Goal: Task Accomplishment & Management: Use online tool/utility

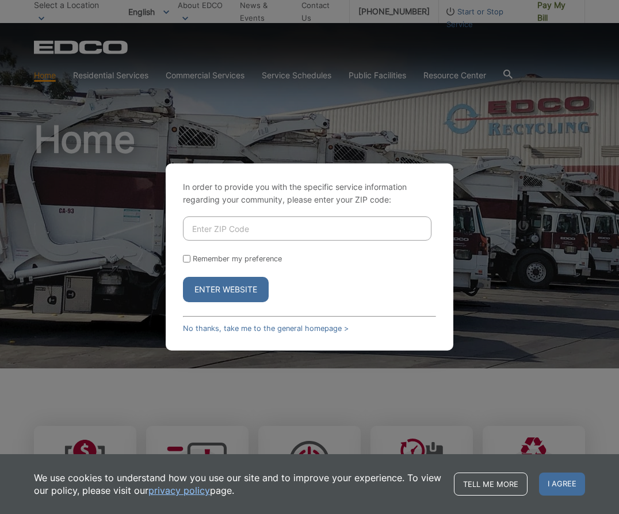
click at [260, 234] on input "Enter ZIP Code" at bounding box center [307, 228] width 249 height 24
type input "92131"
click at [187, 260] on input "Remember my preference" at bounding box center [186, 258] width 7 height 7
checkbox input "true"
click at [246, 281] on button "Enter Website" at bounding box center [226, 289] width 86 height 25
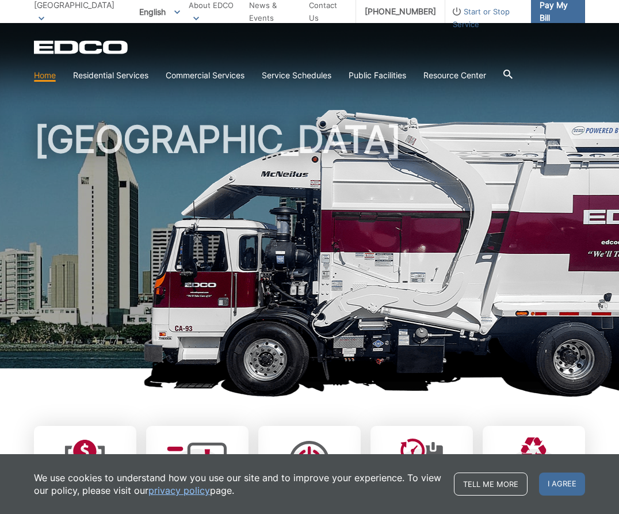
click at [561, 14] on span "Pay My Bill" at bounding box center [558, 11] width 36 height 25
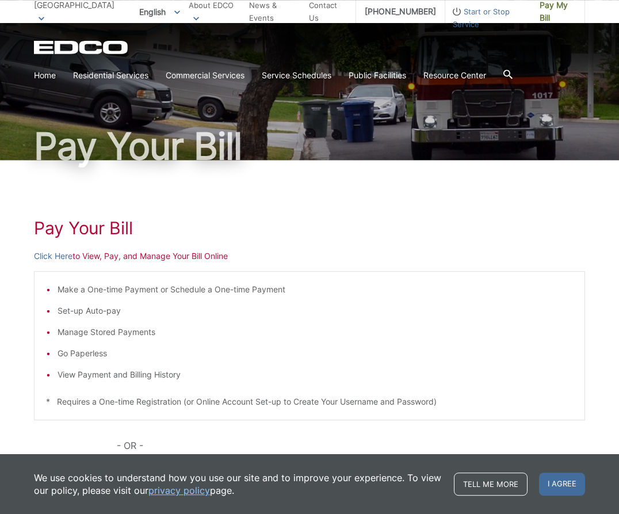
scroll to position [62, 0]
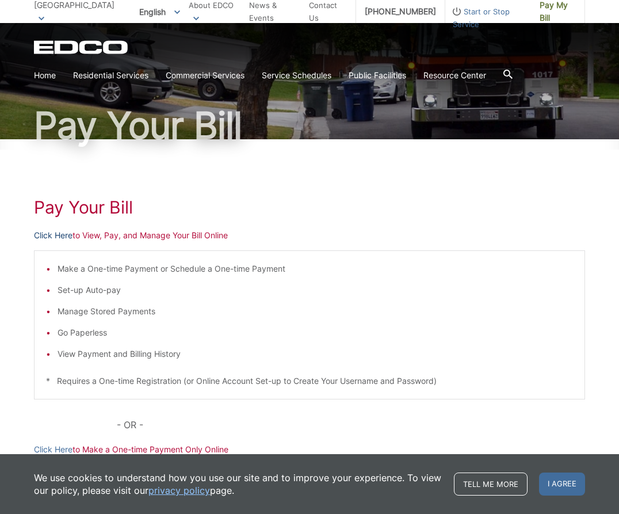
click at [42, 238] on link "Click Here" at bounding box center [53, 235] width 39 height 13
